Goal: Navigation & Orientation: Find specific page/section

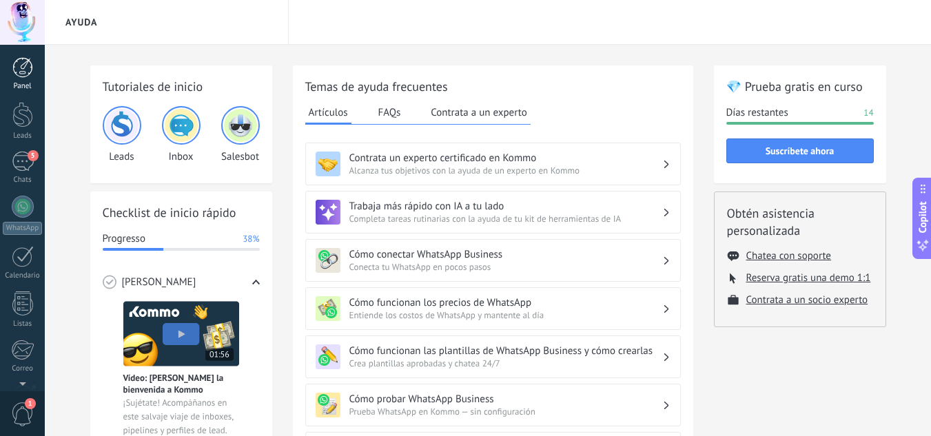
click at [30, 69] on div at bounding box center [22, 67] width 21 height 21
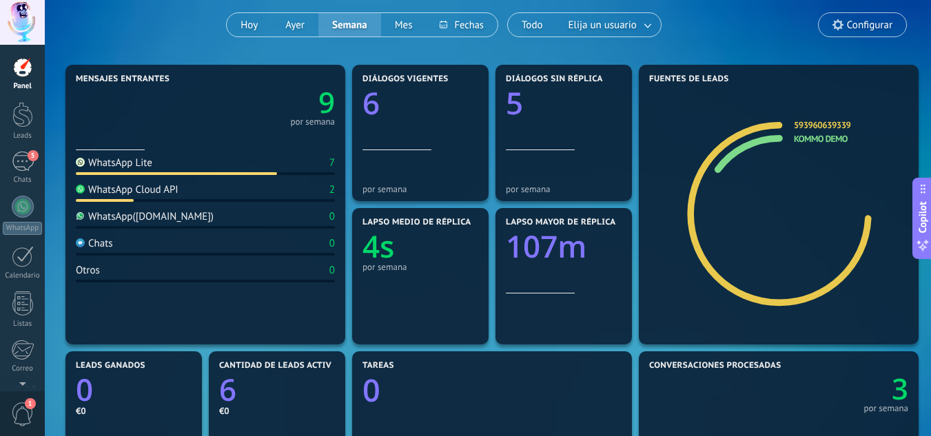
scroll to position [138, 0]
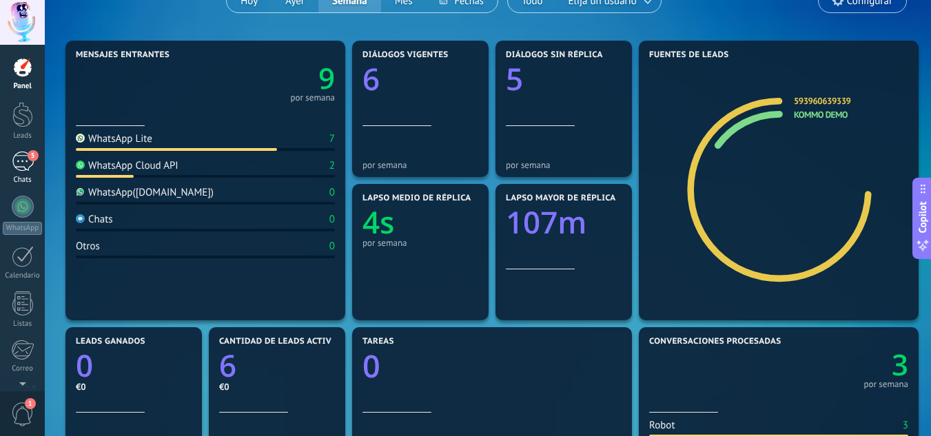
click at [27, 159] on div "5" at bounding box center [23, 162] width 22 height 20
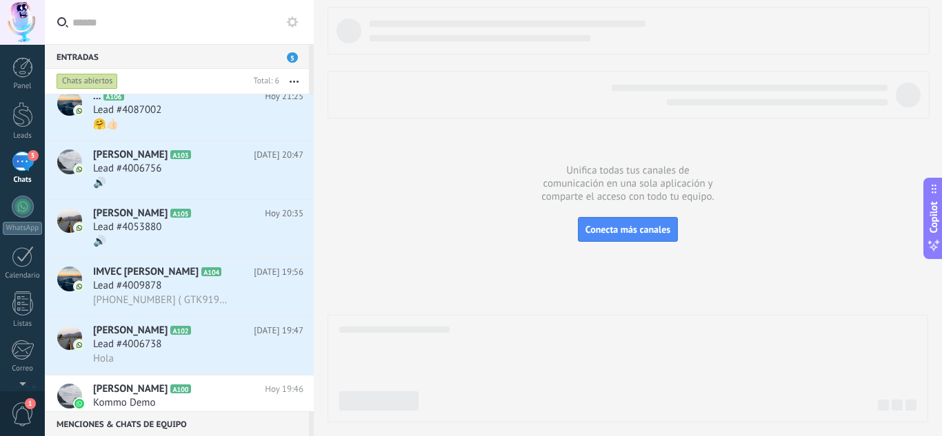
scroll to position [1, 0]
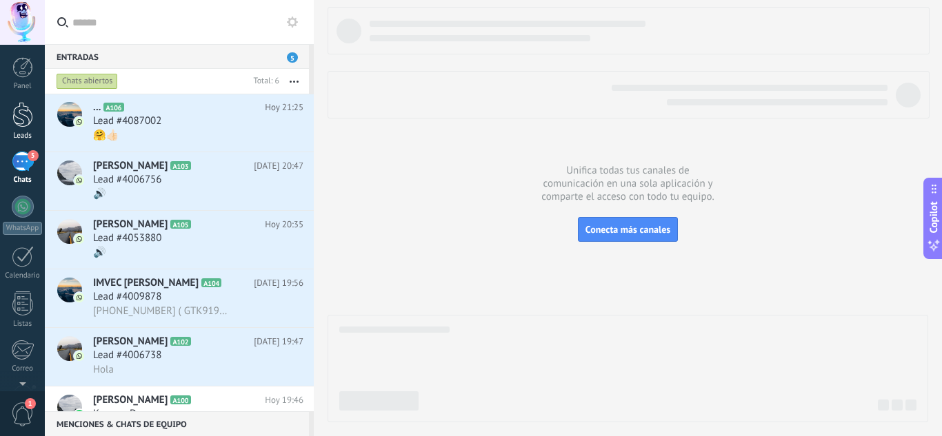
click at [26, 121] on div at bounding box center [22, 115] width 21 height 26
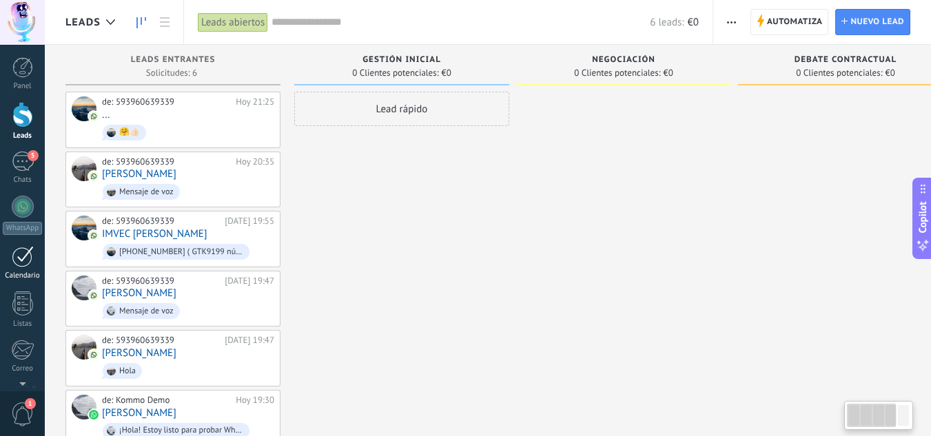
click at [29, 261] on div at bounding box center [23, 256] width 22 height 21
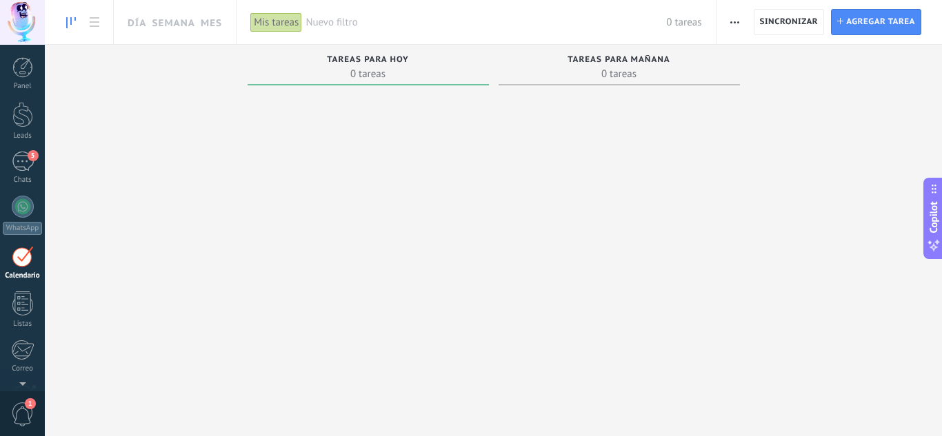
scroll to position [40, 0]
